Goal: Navigation & Orientation: Understand site structure

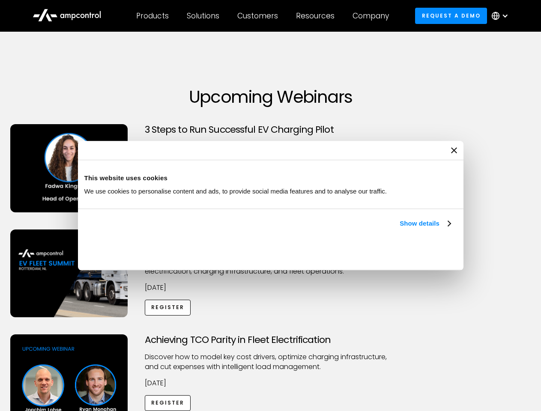
click at [399, 229] on link "Show details" at bounding box center [424, 223] width 51 height 10
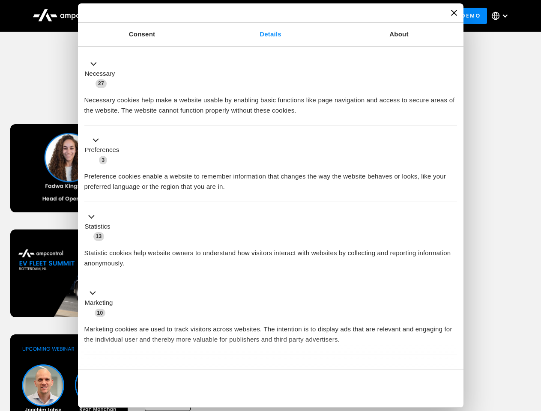
click at [451, 116] on div "Necessary cookies help make a website usable by enabling basic functions like p…" at bounding box center [270, 102] width 372 height 27
click at [531, 345] on div "Achieving TCO Parity in Fleet Electrification Discover how to model key cost dr…" at bounding box center [271, 401] width 538 height 134
click at [263, 16] on div "Customers" at bounding box center [257, 15] width 41 height 9
click at [152, 16] on div "Products" at bounding box center [152, 15] width 33 height 9
click at [203, 16] on div "Solutions" at bounding box center [203, 15] width 33 height 9
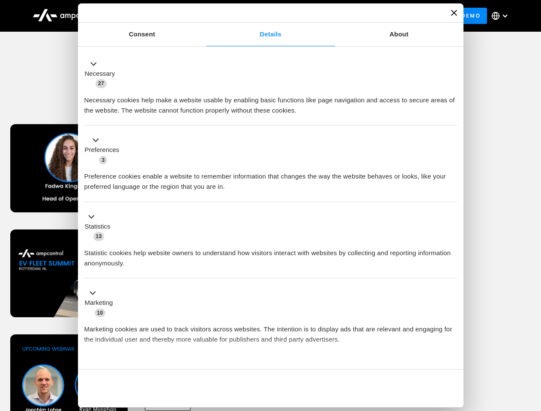
click at [259, 16] on div "Customers" at bounding box center [257, 15] width 41 height 9
click at [317, 16] on div "Resources" at bounding box center [315, 15] width 39 height 9
click at [373, 16] on div "Company" at bounding box center [370, 15] width 36 height 9
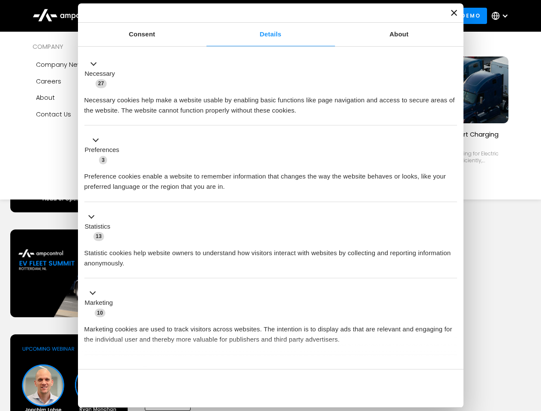
click at [502, 16] on div at bounding box center [504, 15] width 7 height 7
